Goal: Check status: Check status

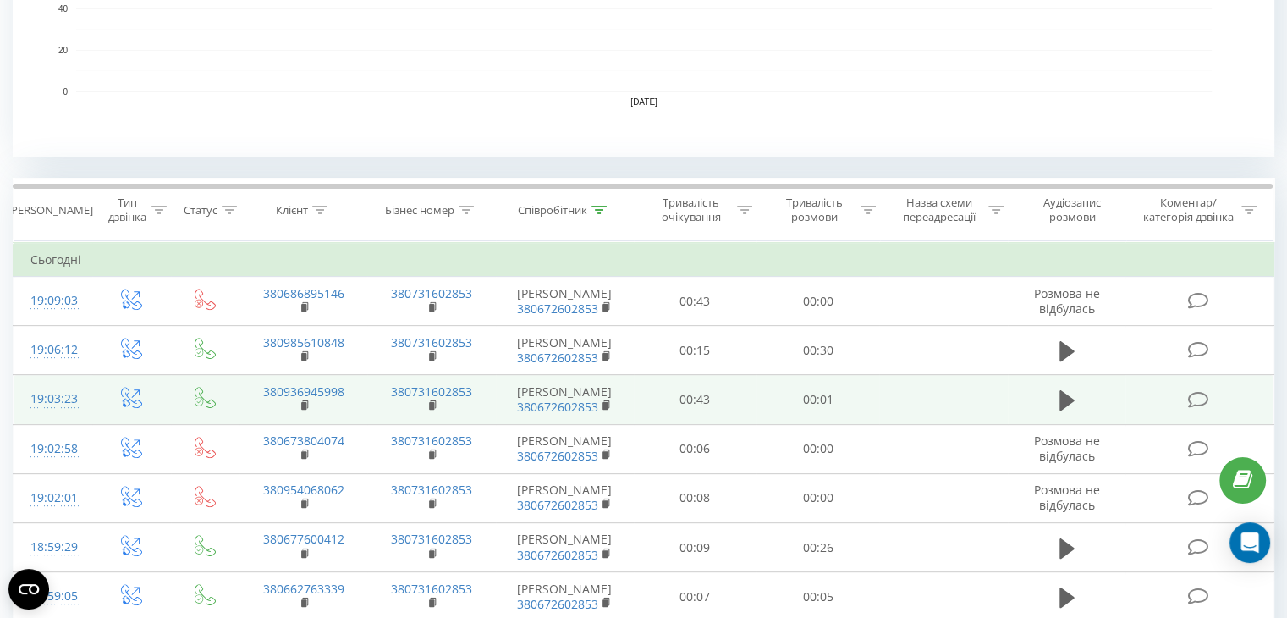
scroll to position [552, 0]
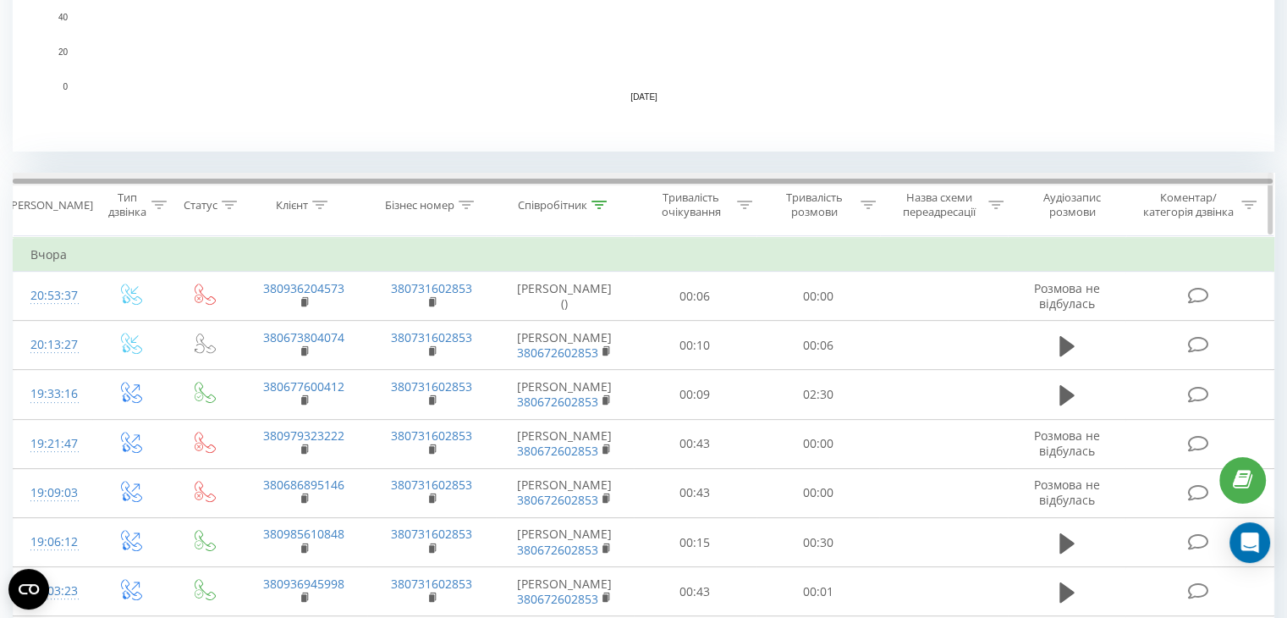
scroll to position [588, 0]
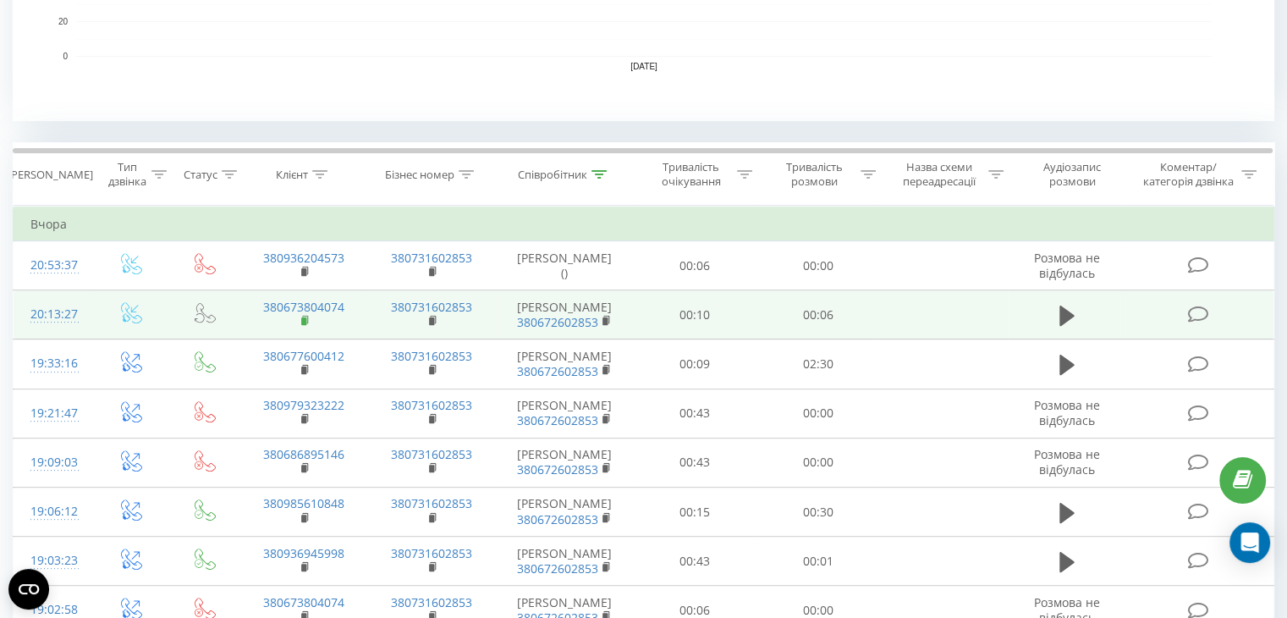
click at [305, 321] on rect at bounding box center [303, 321] width 5 height 8
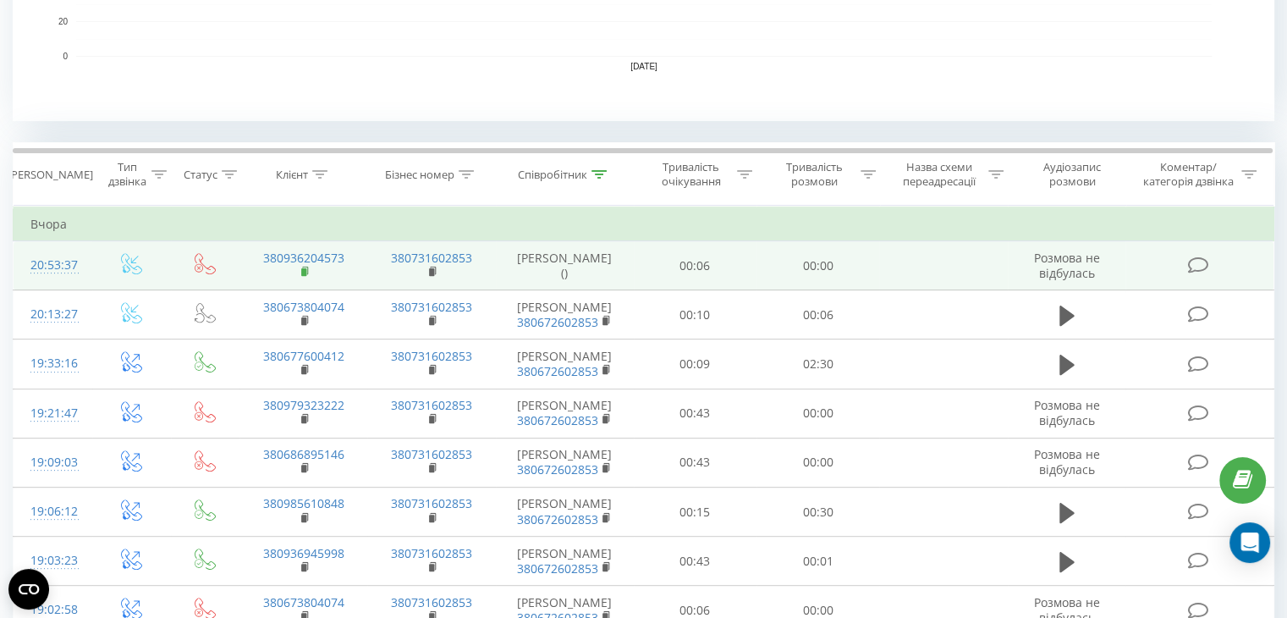
click at [305, 266] on icon at bounding box center [305, 272] width 9 height 12
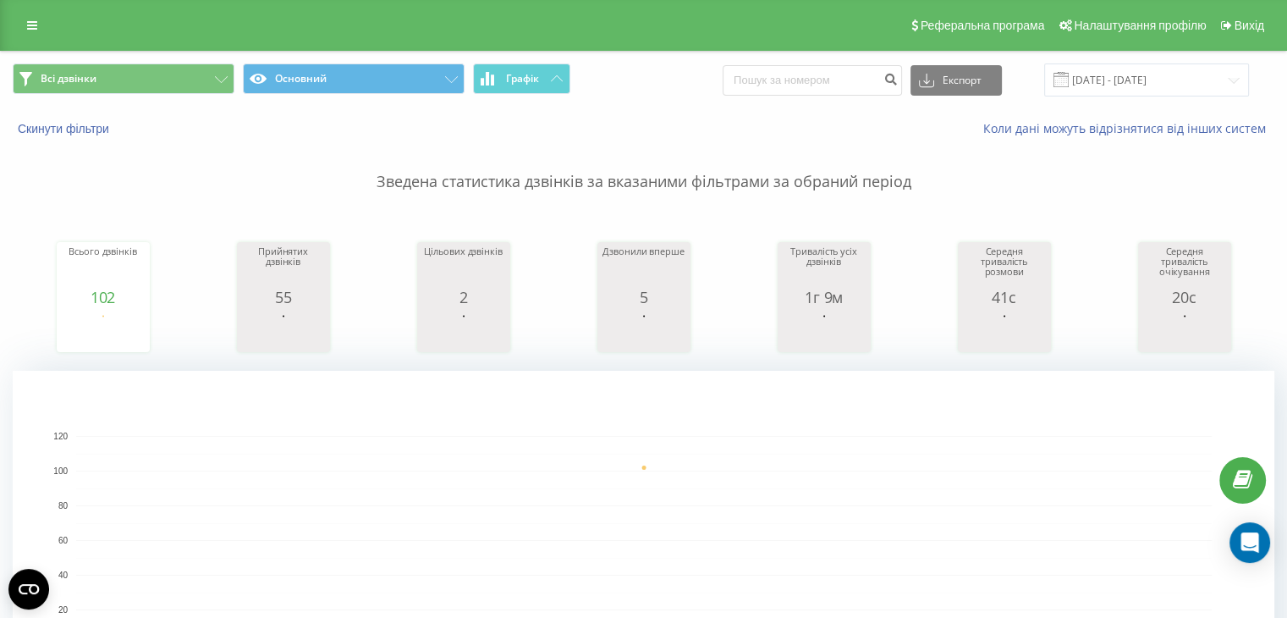
scroll to position [0, 0]
click at [1167, 73] on input "20.08.2025 - 20.08.2025" at bounding box center [1146, 79] width 205 height 33
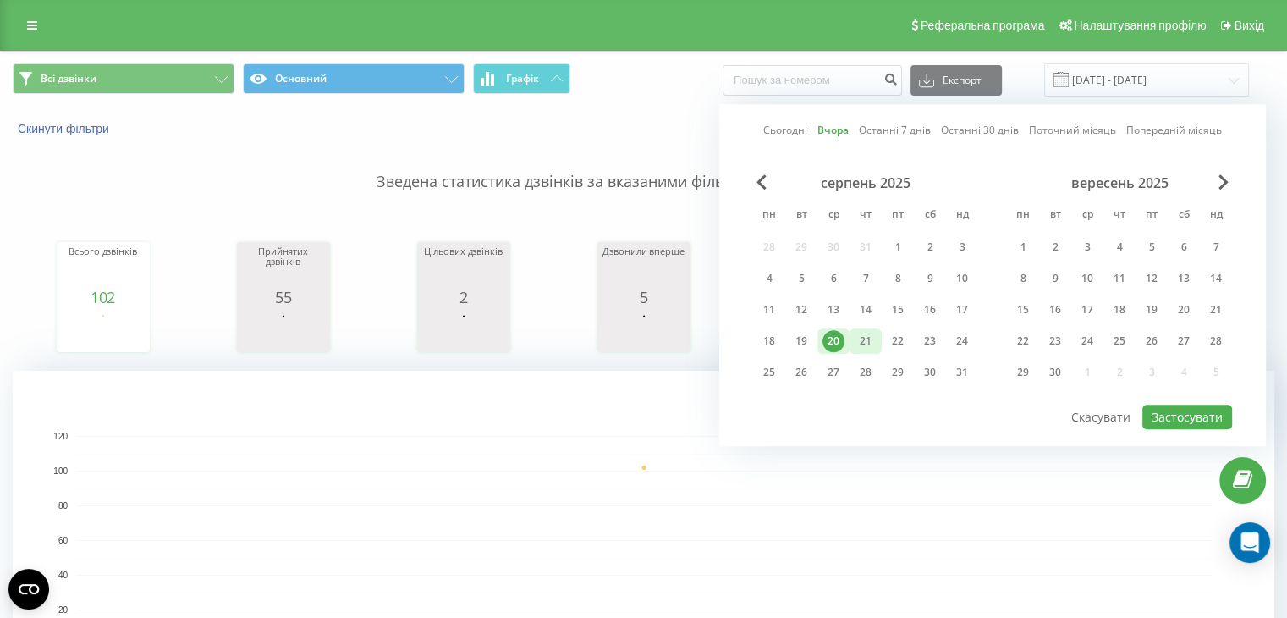
click at [866, 336] on div "21" at bounding box center [865, 341] width 22 height 22
click at [1164, 414] on button "Застосувати" at bounding box center [1187, 416] width 90 height 25
type input "[DATE] - [DATE]"
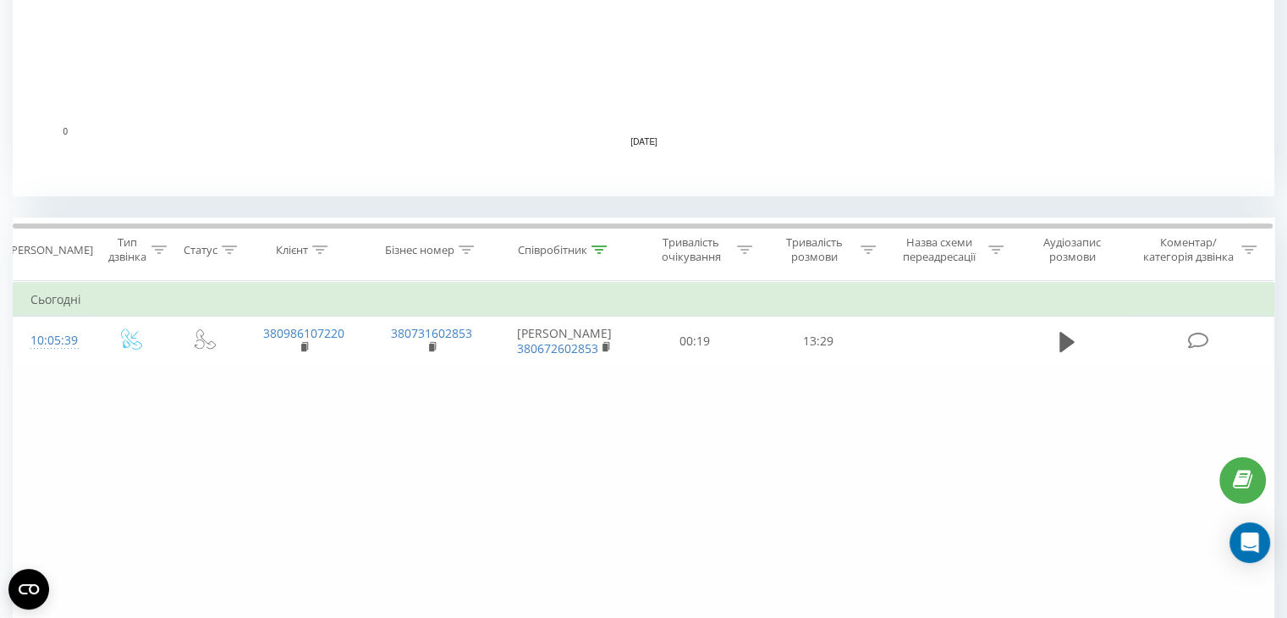
scroll to position [511, 0]
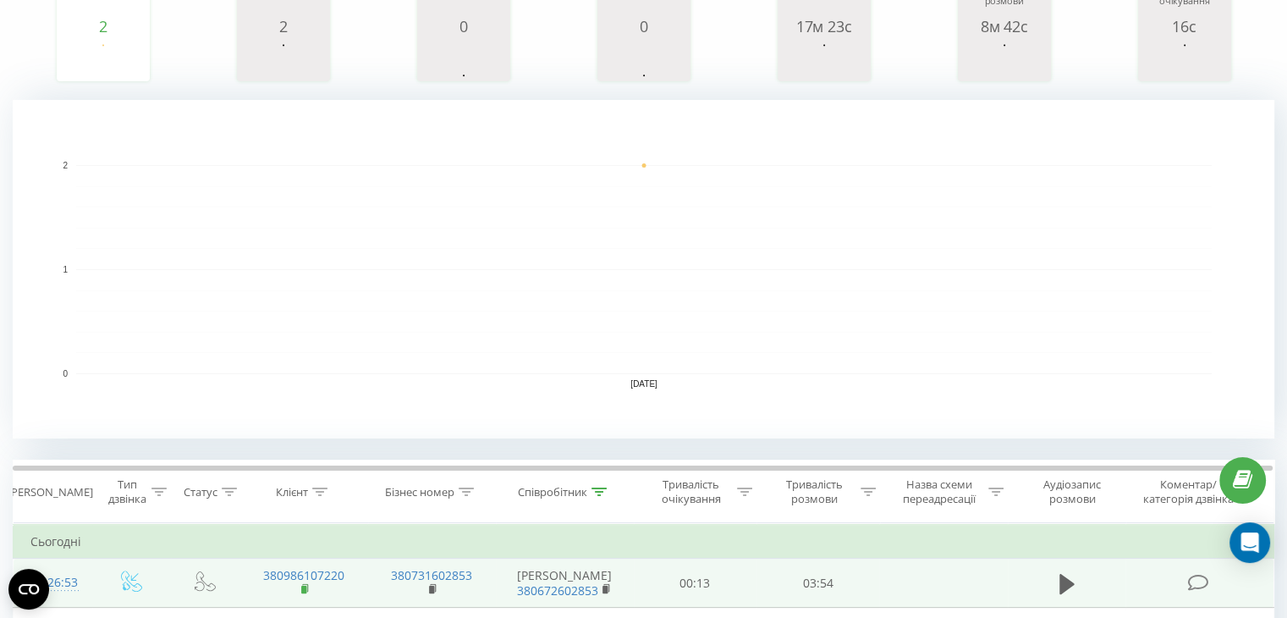
click at [308, 586] on icon at bounding box center [305, 589] width 9 height 12
